Goal: Information Seeking & Learning: Learn about a topic

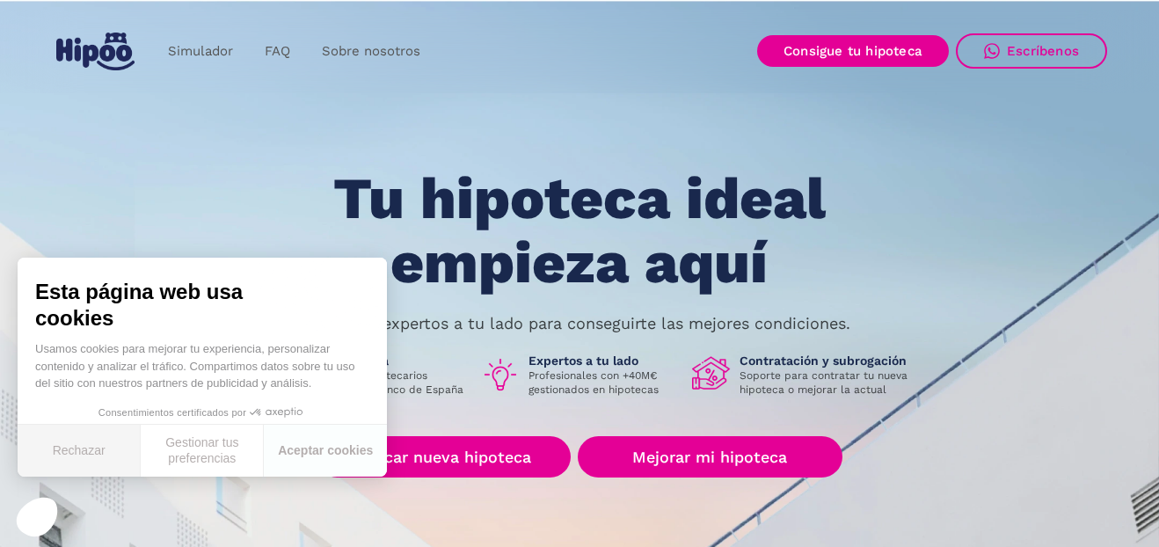
click at [54, 442] on button "Rechazar" at bounding box center [79, 451] width 123 height 52
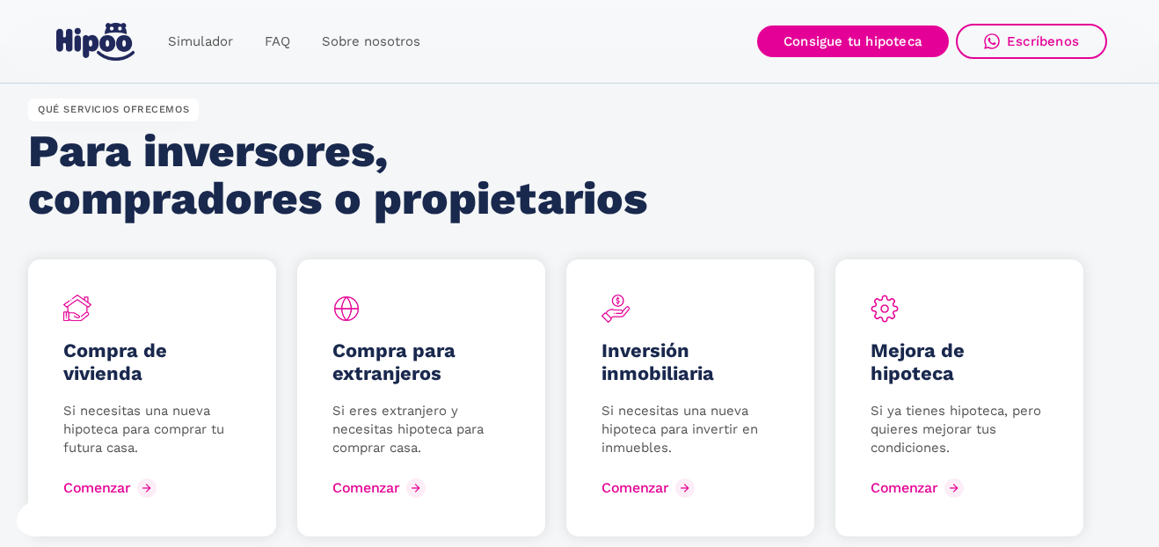
scroll to position [2287, 0]
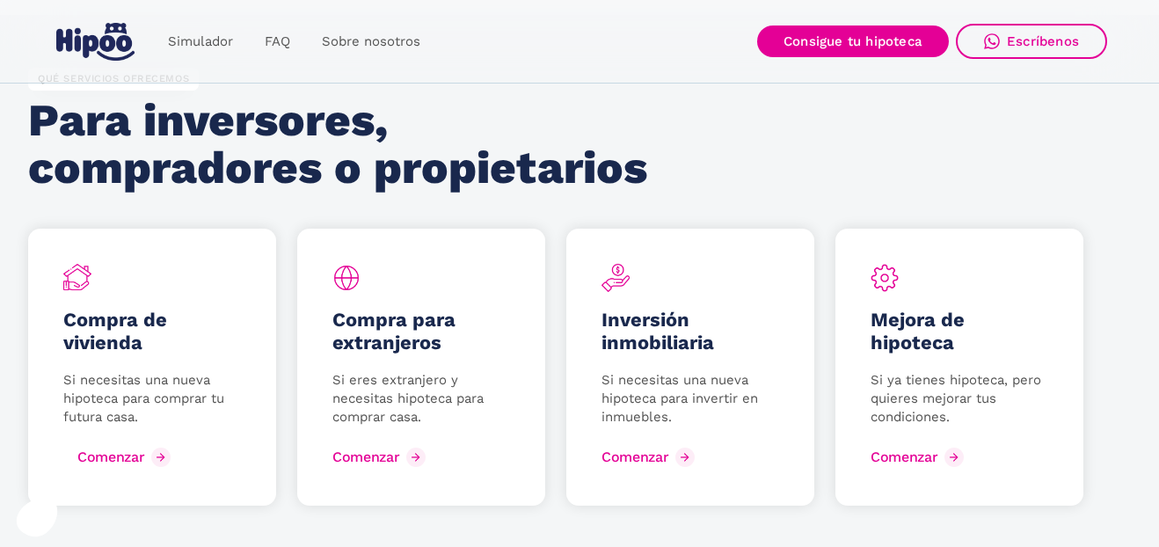
click at [103, 466] on link "Comenzar" at bounding box center [119, 457] width 112 height 28
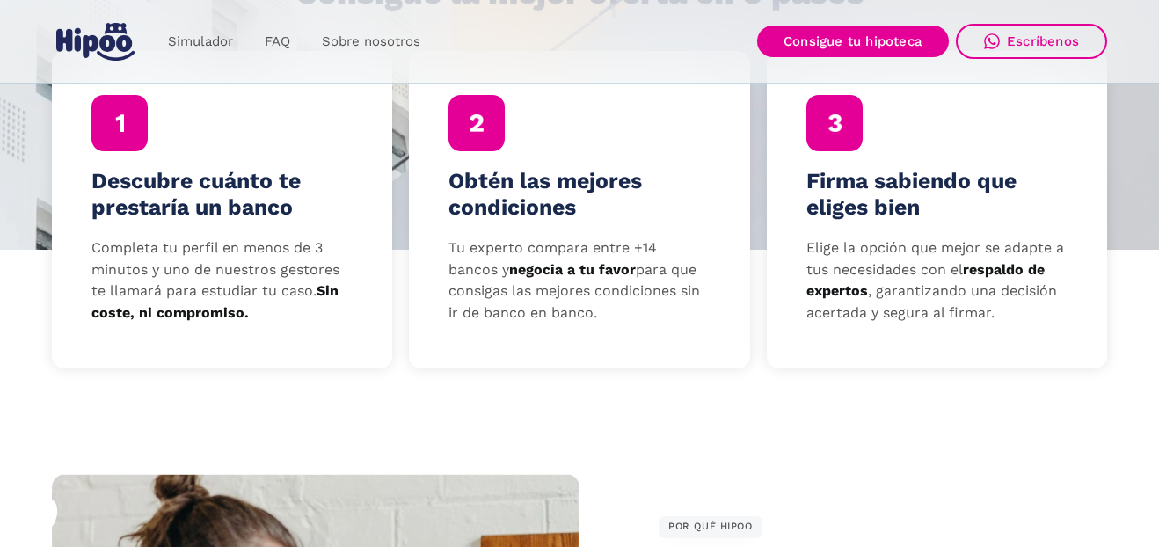
scroll to position [616, 0]
click at [288, 41] on link "FAQ" at bounding box center [277, 42] width 57 height 34
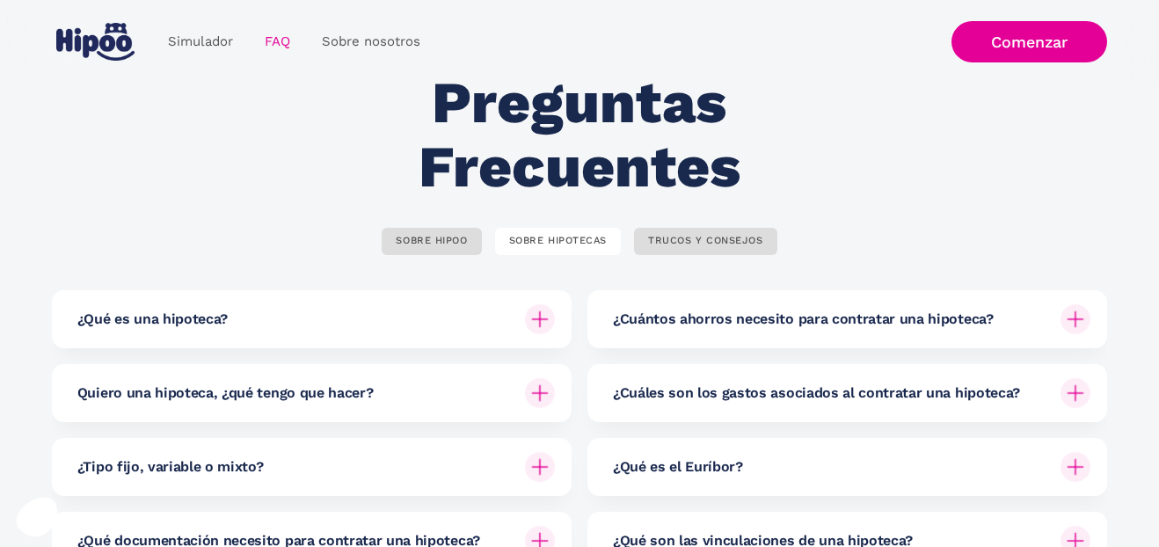
scroll to position [176, 0]
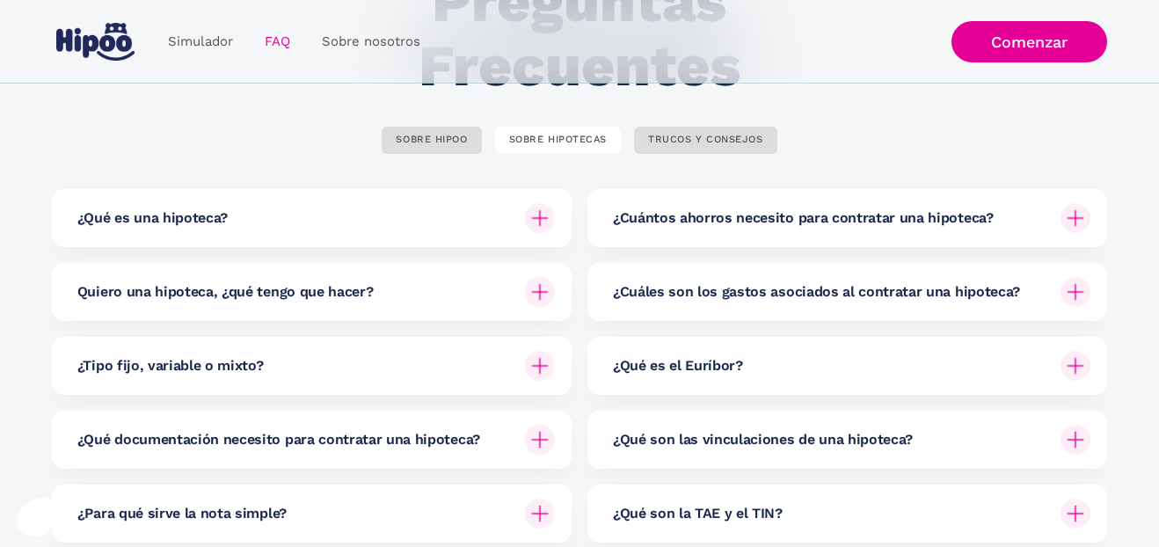
click at [1077, 294] on img at bounding box center [1076, 292] width 30 height 30
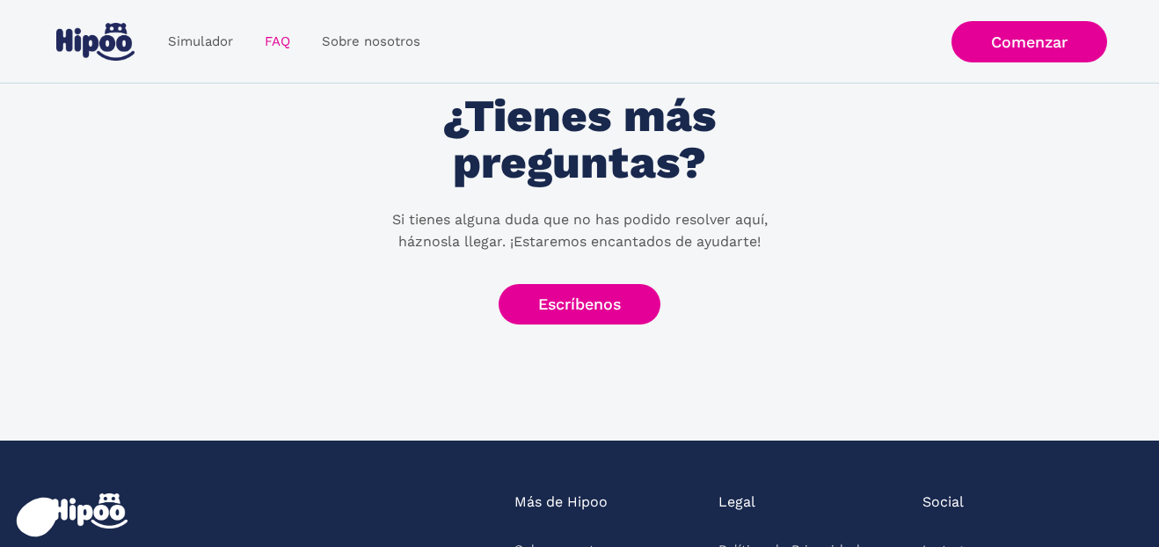
scroll to position [704, 0]
